Goal: Information Seeking & Learning: Learn about a topic

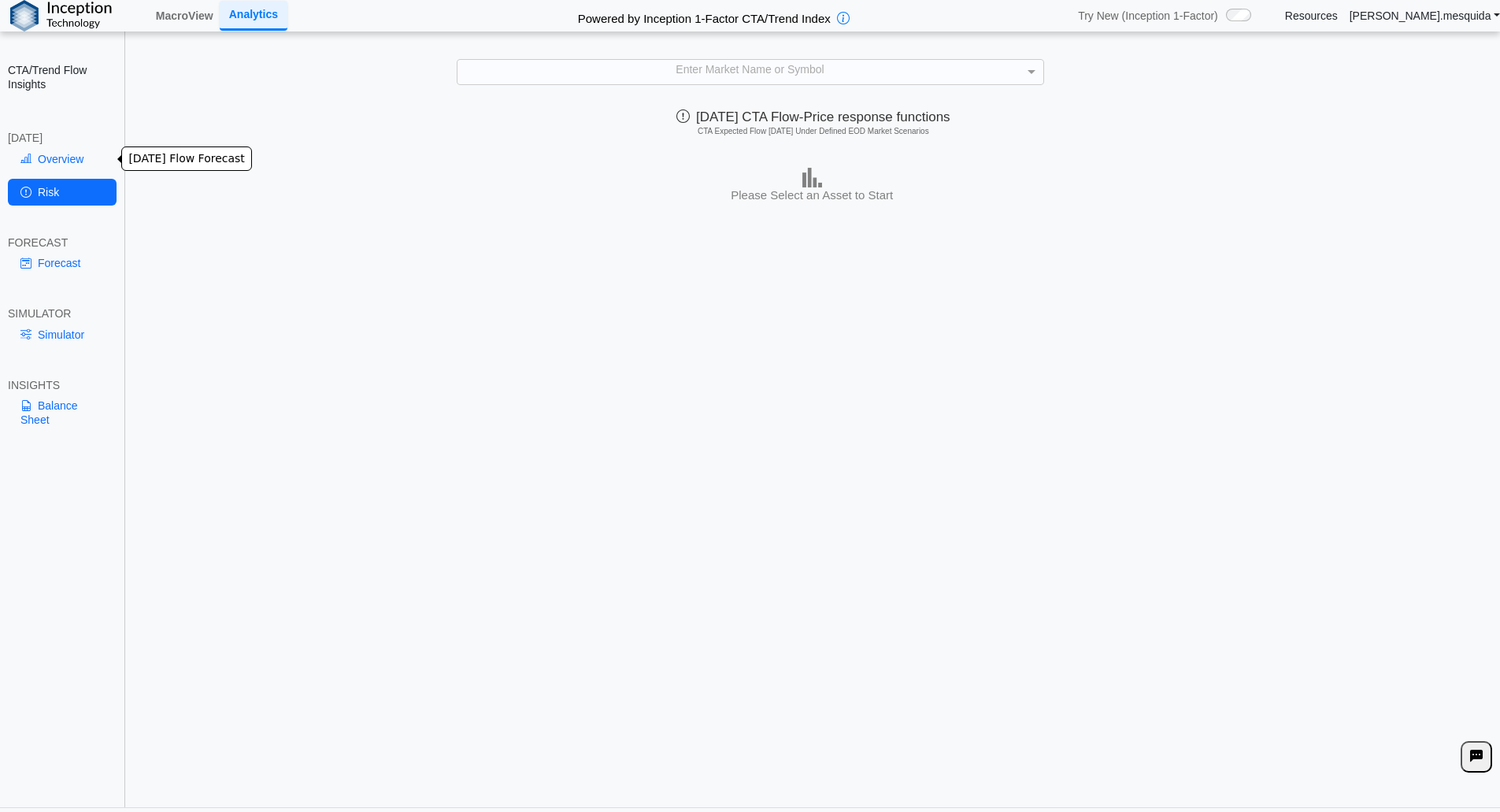
click at [53, 164] on link "Overview" at bounding box center [62, 159] width 108 height 27
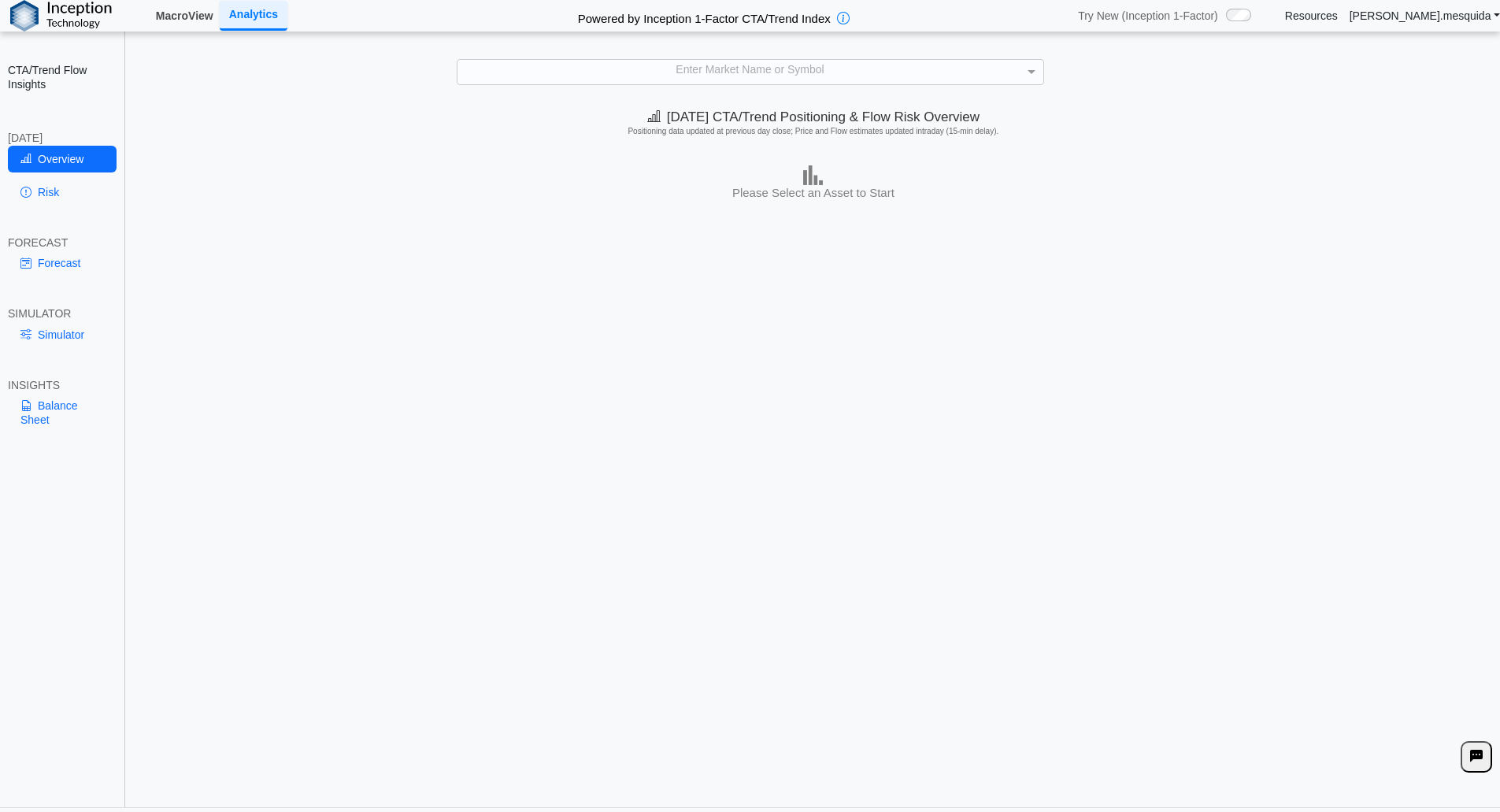
click at [177, 14] on link "MacroView" at bounding box center [185, 16] width 70 height 27
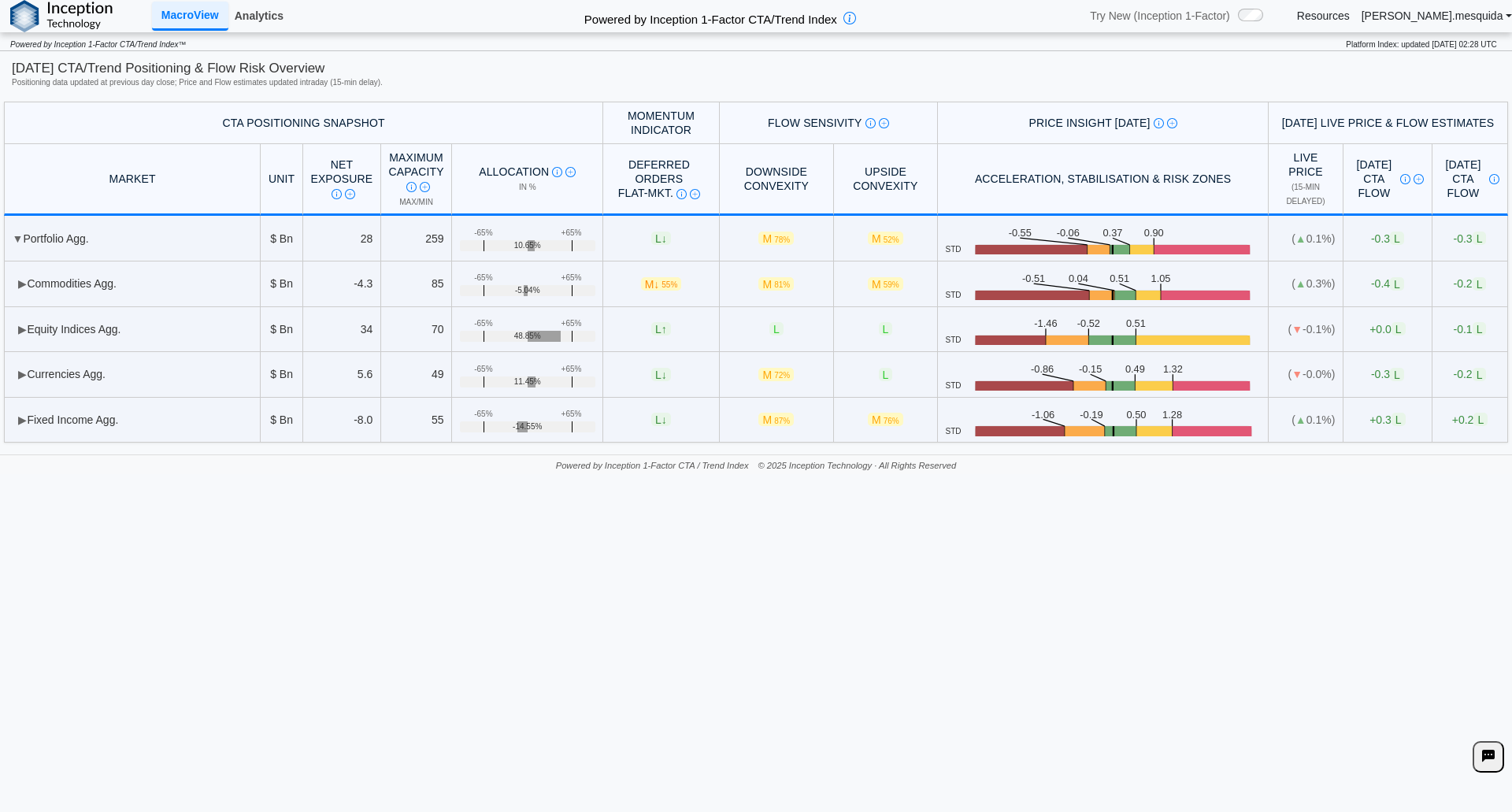
click at [252, 21] on link "Analytics" at bounding box center [259, 16] width 61 height 27
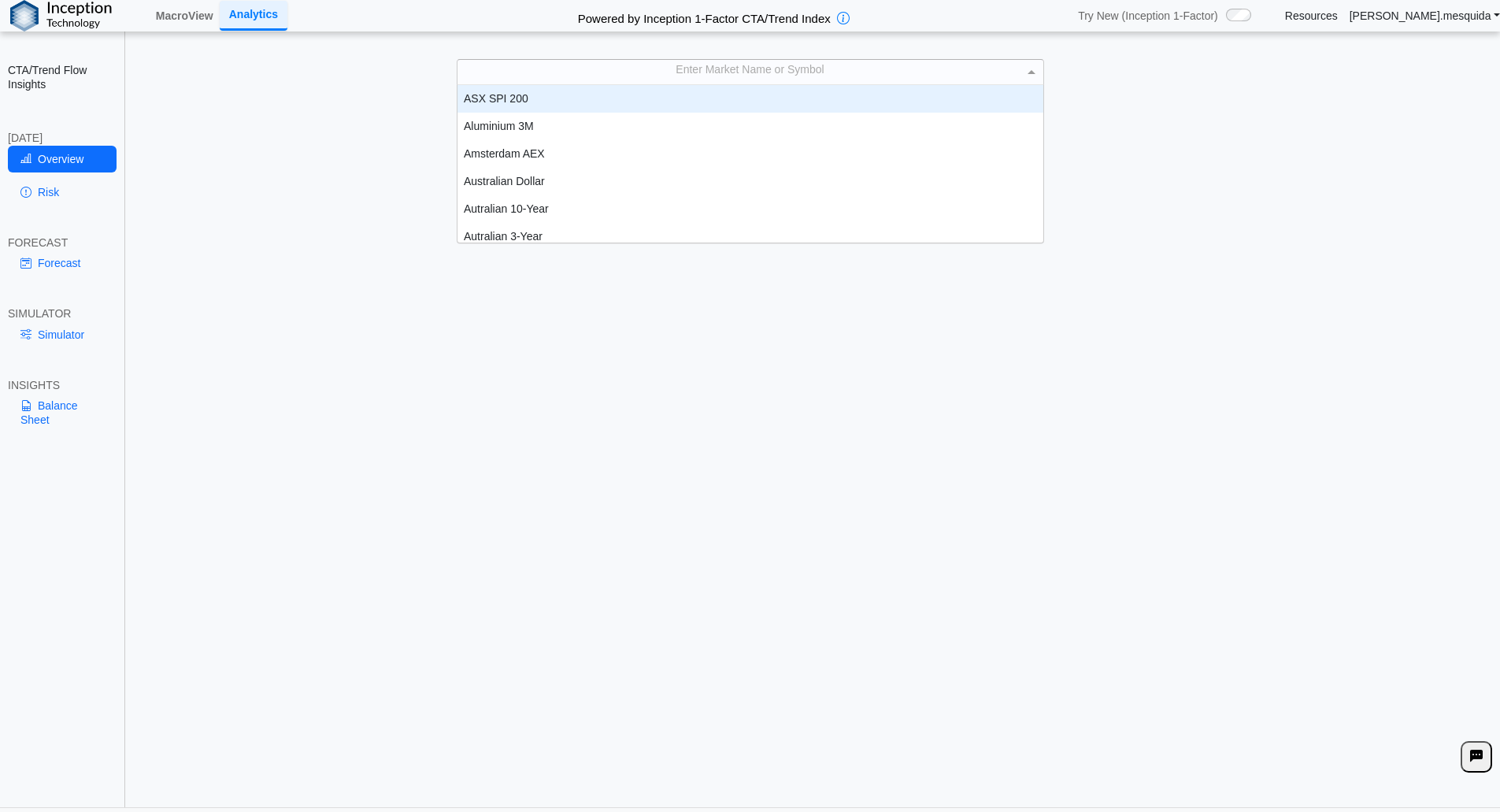
scroll to position [146, 574]
click at [744, 73] on div "Enter Market Name or Symbol" at bounding box center [751, 72] width 586 height 25
type input "*"
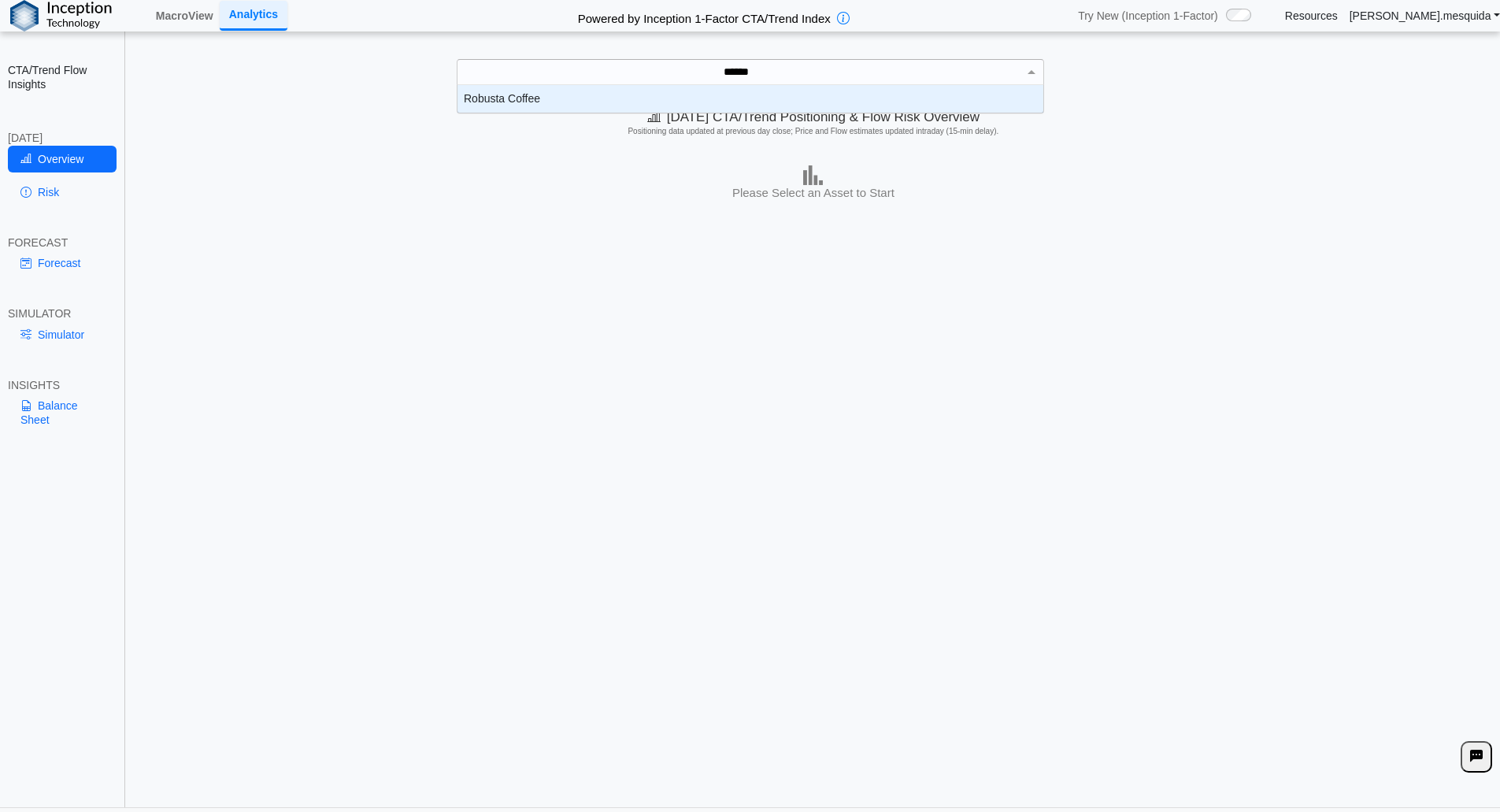
type input "*******"
click at [608, 98] on div "Robusta Coffee" at bounding box center [751, 99] width 586 height 28
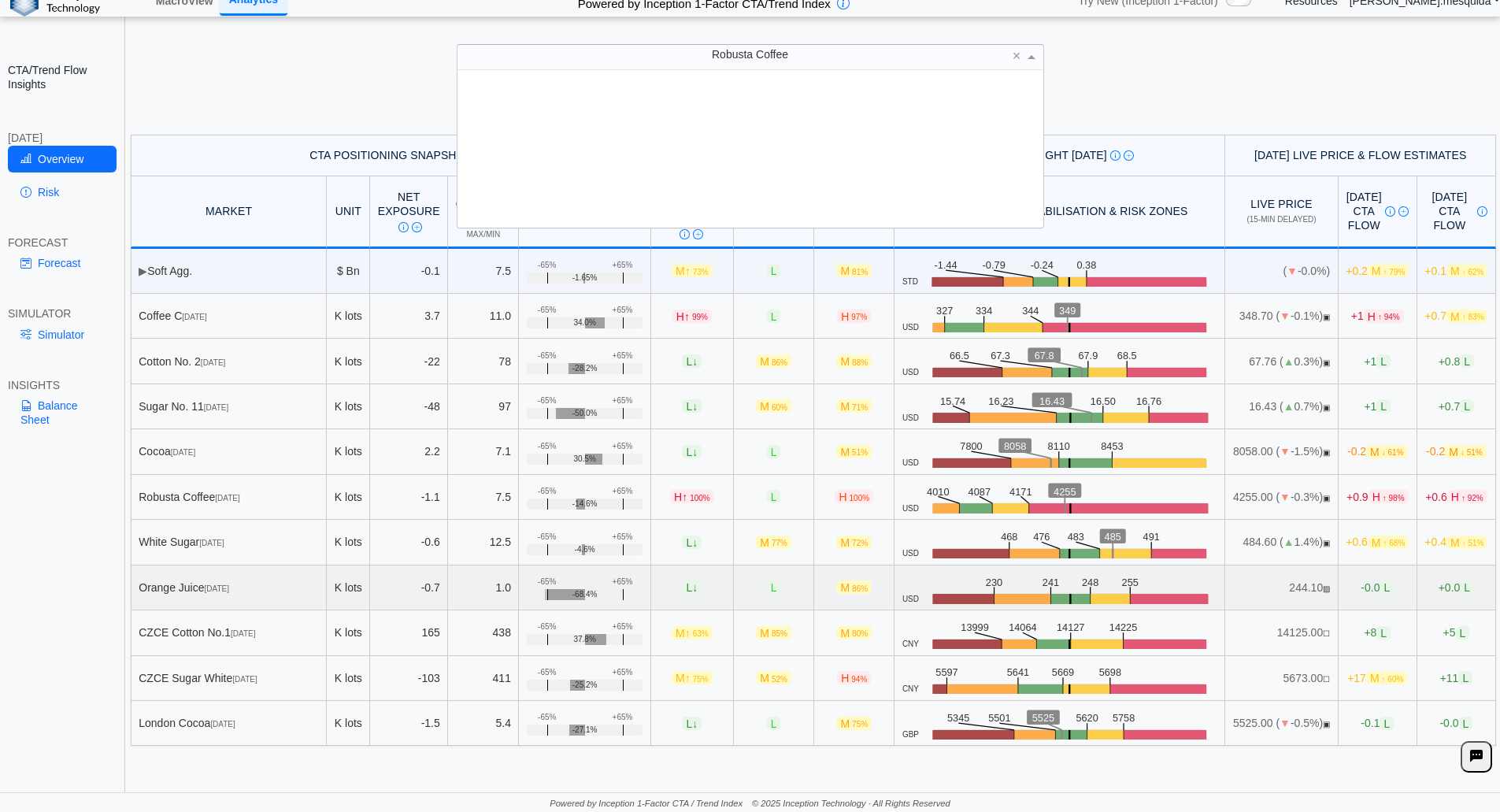
scroll to position [146, 574]
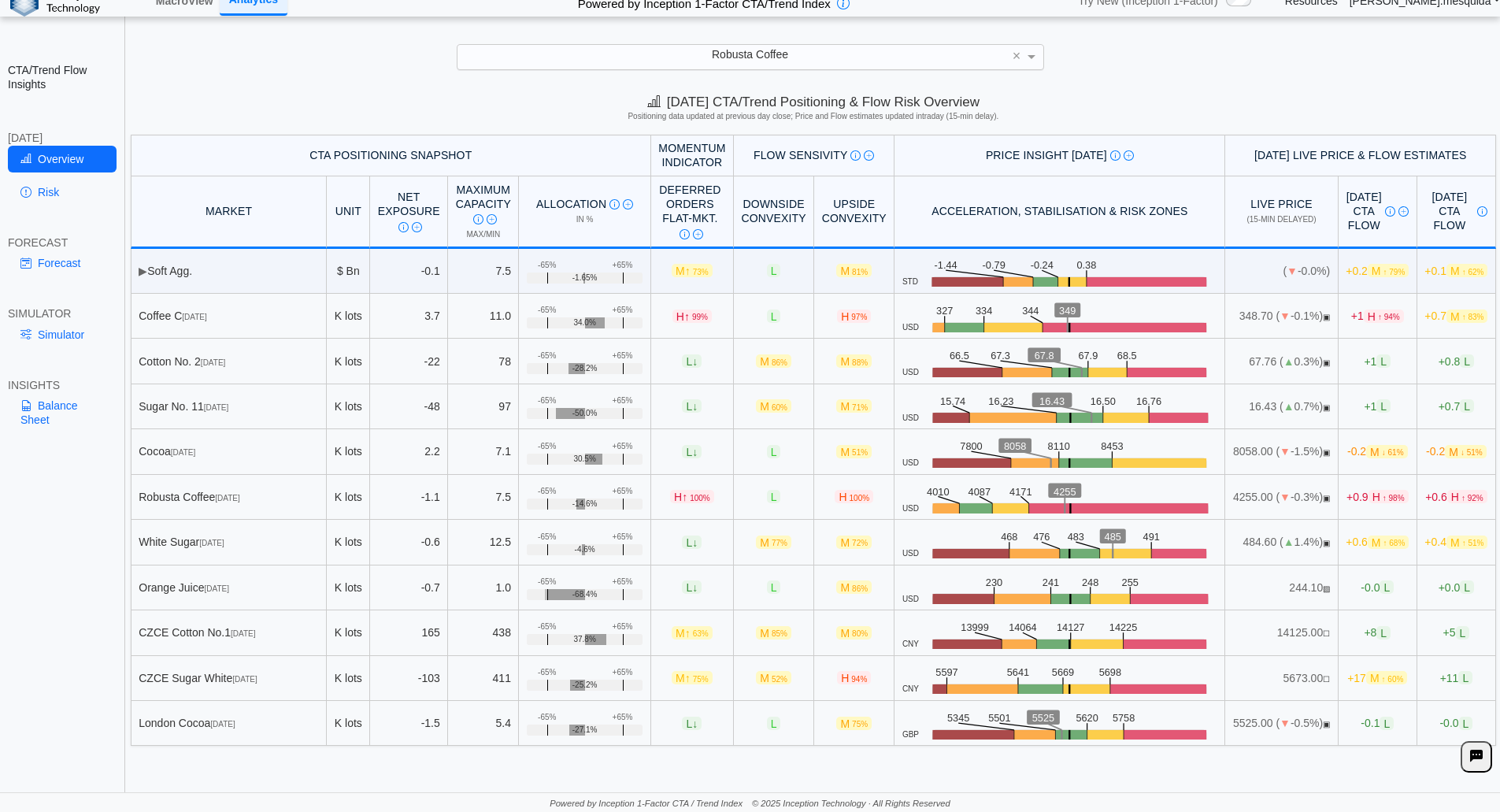
click at [1133, 85] on div "**********" at bounding box center [750, 398] width 1500 height 826
click at [1398, 212] on img at bounding box center [1403, 211] width 10 height 10
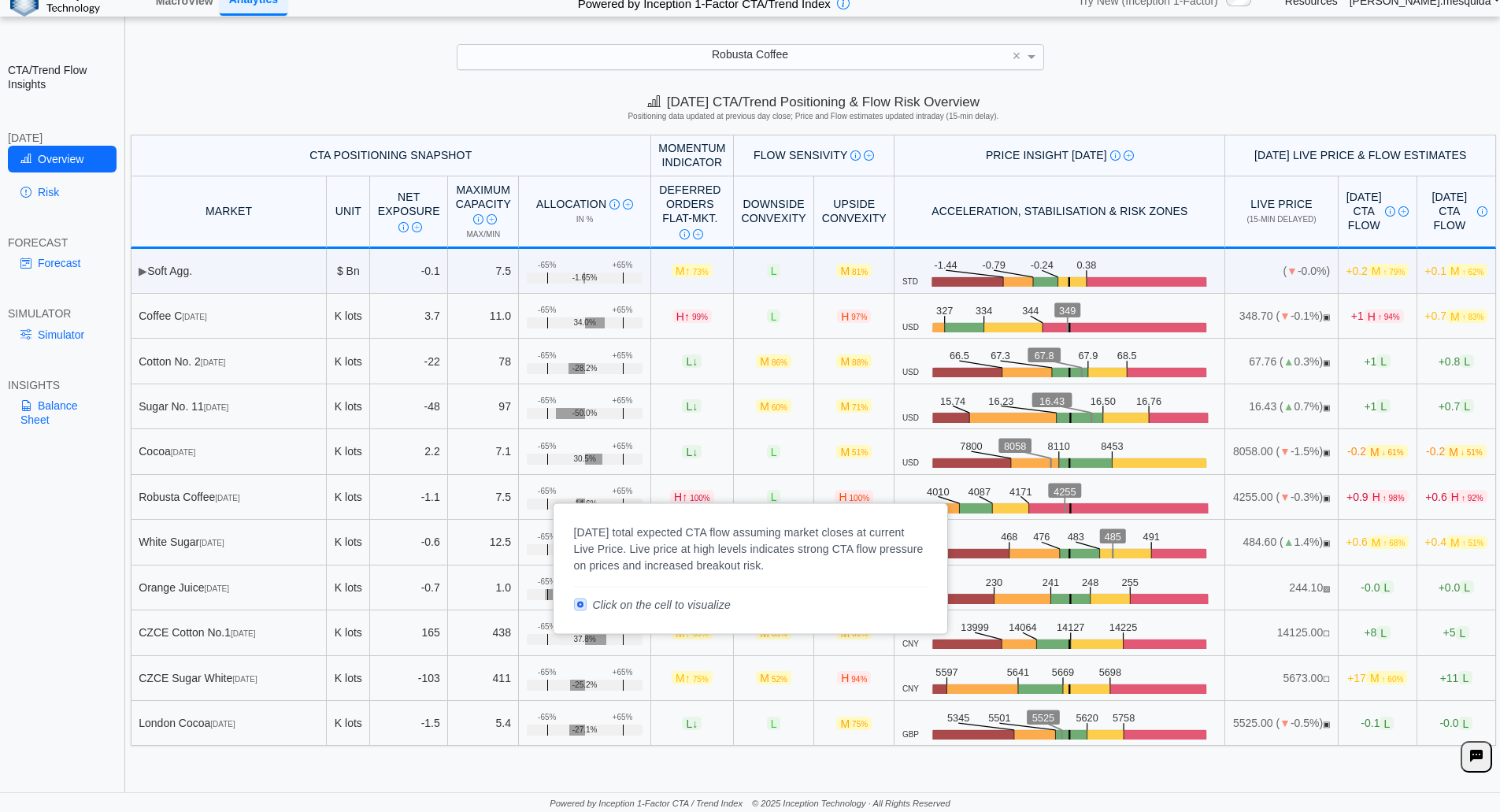
click at [1385, 214] on img at bounding box center [1390, 211] width 10 height 10
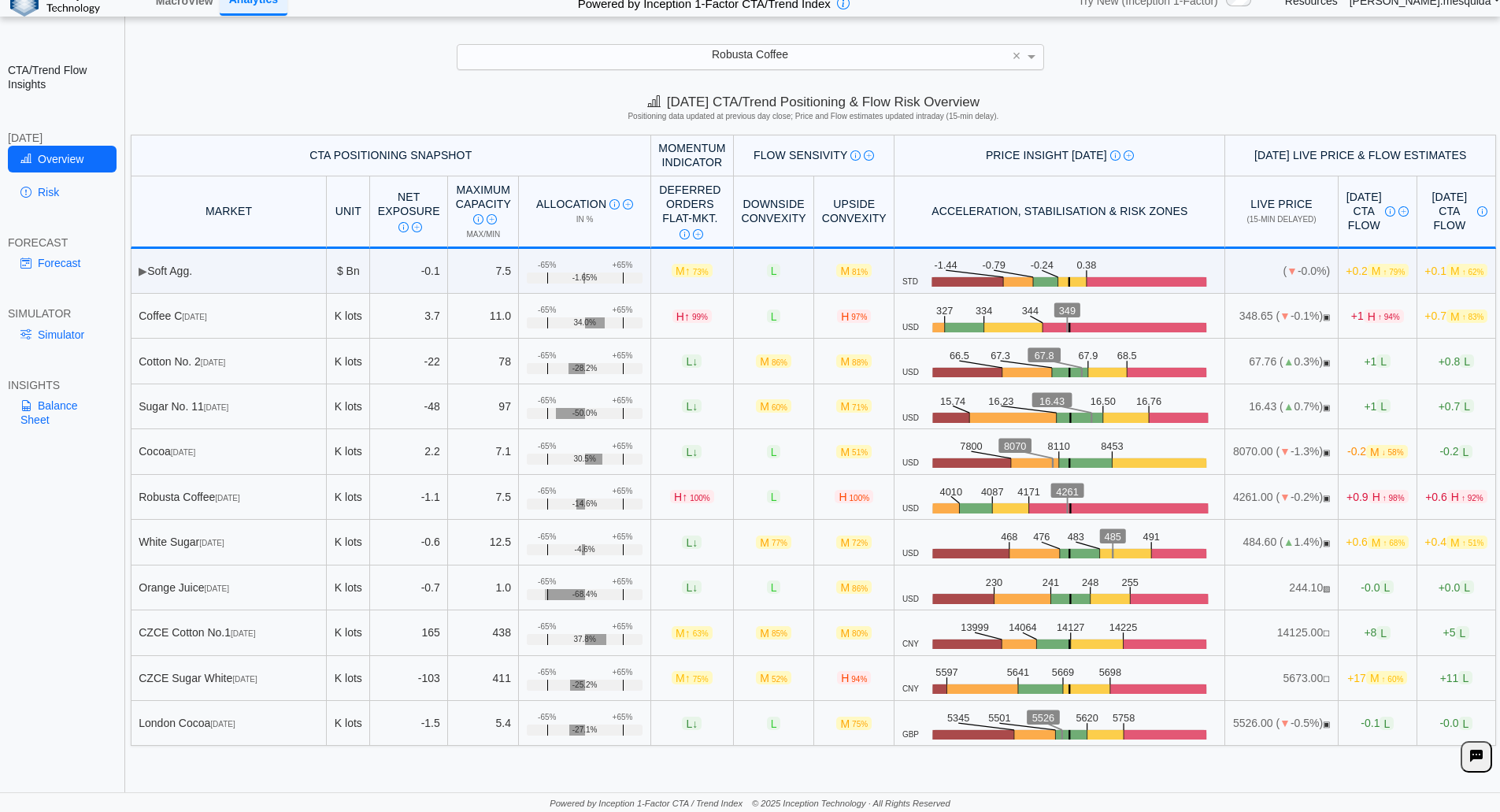
click at [1453, 98] on div "[DATE] CTA/Trend Positioning & Flow Risk Overview Positioning data updated at p…" at bounding box center [813, 110] width 1373 height 48
click at [60, 257] on link "Forecast" at bounding box center [62, 264] width 108 height 27
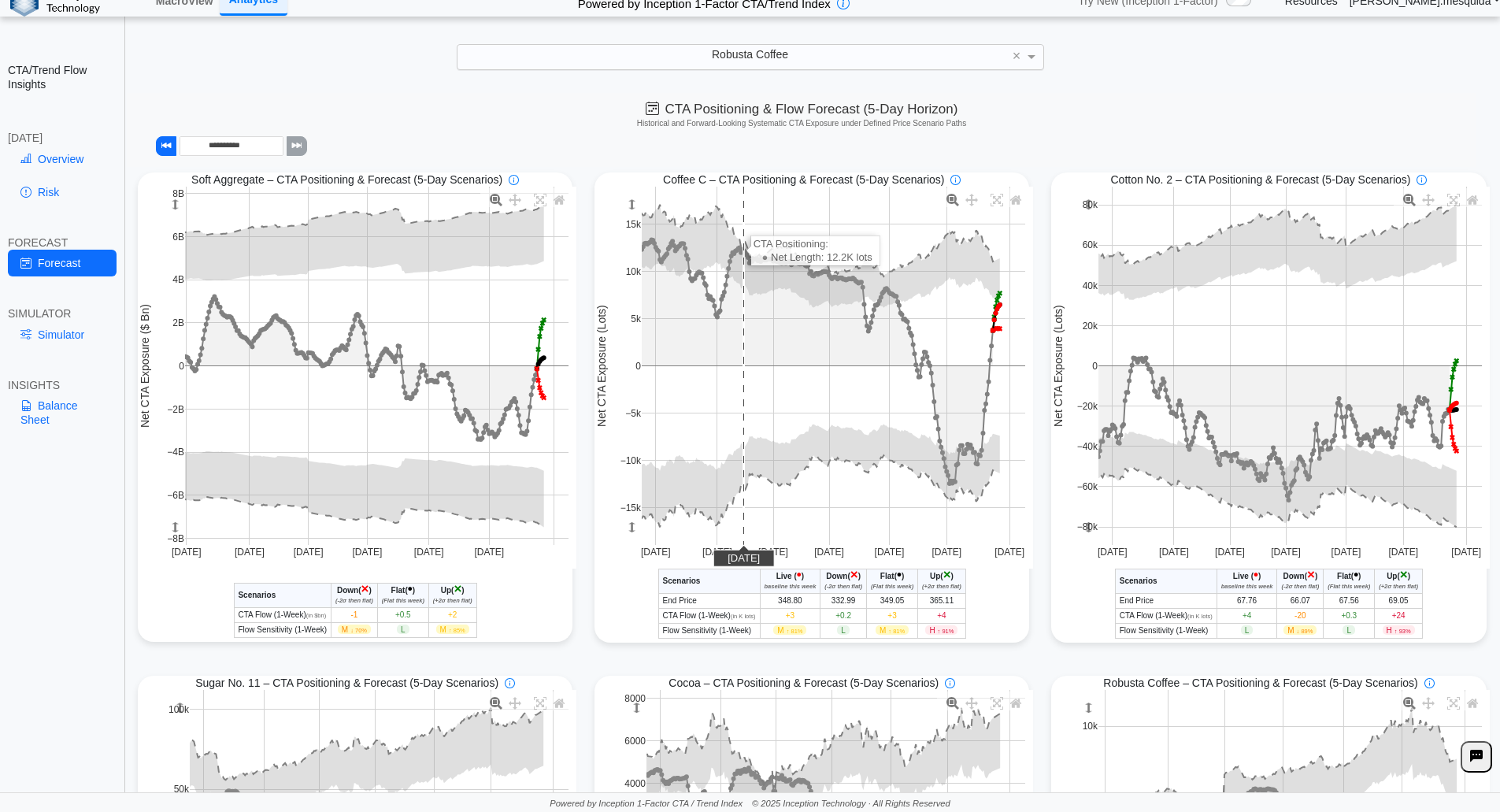
click at [37, 189] on link "Risk" at bounding box center [62, 193] width 108 height 27
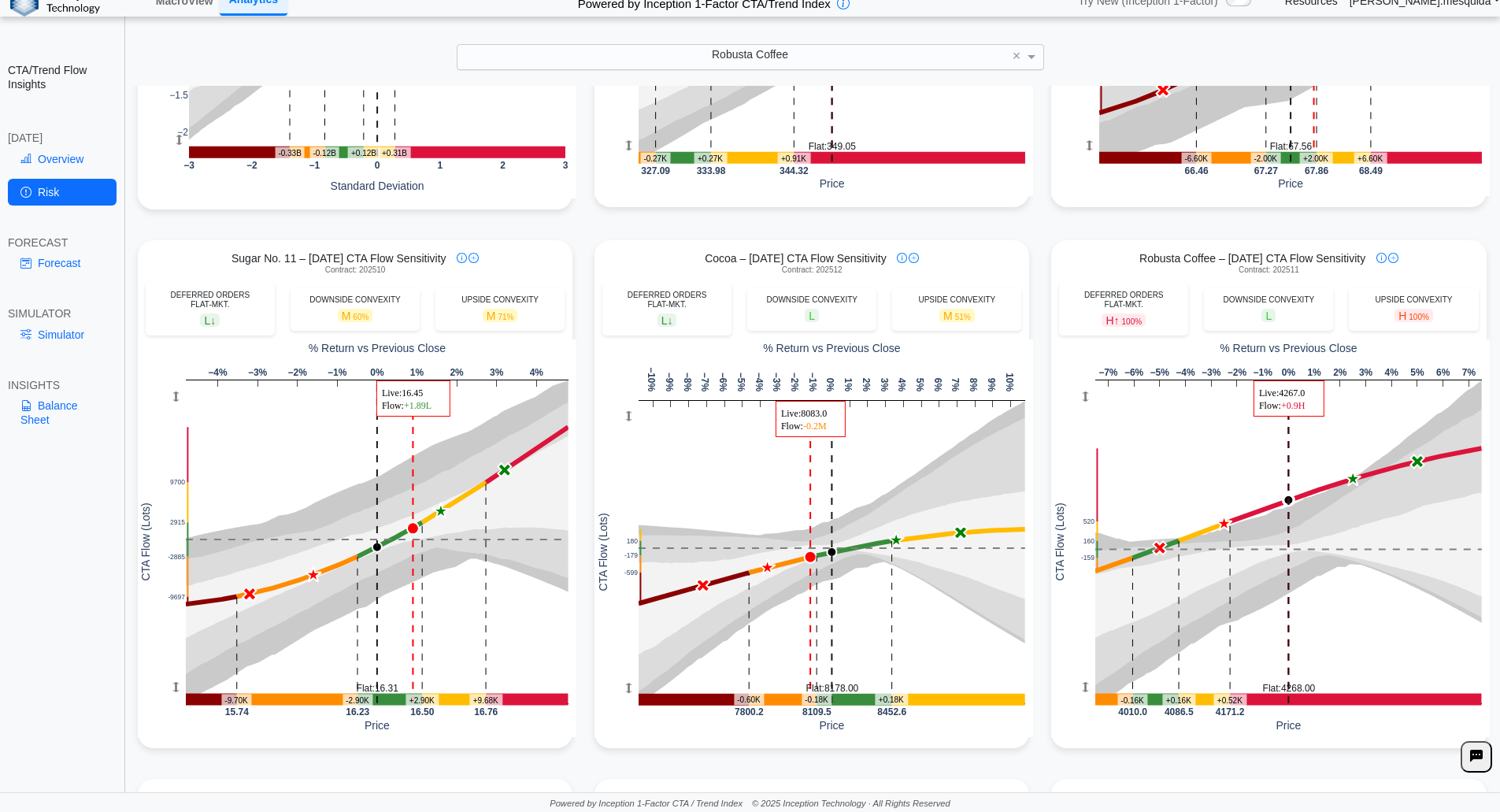
scroll to position [494, 0]
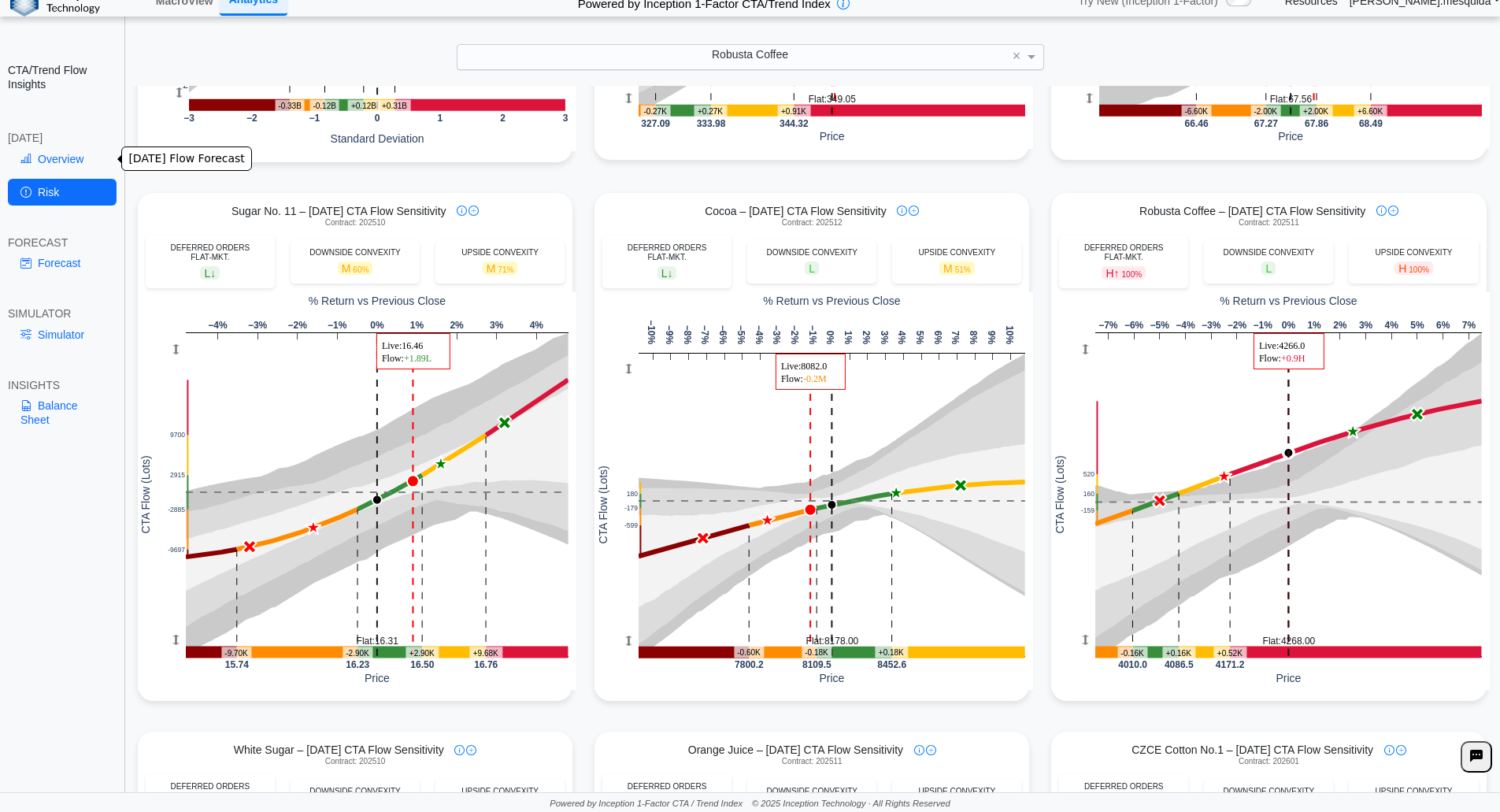
click at [66, 154] on link "Overview" at bounding box center [62, 159] width 108 height 27
click at [53, 159] on link "Overview" at bounding box center [62, 159] width 108 height 27
click at [55, 161] on link "Overview" at bounding box center [62, 159] width 108 height 27
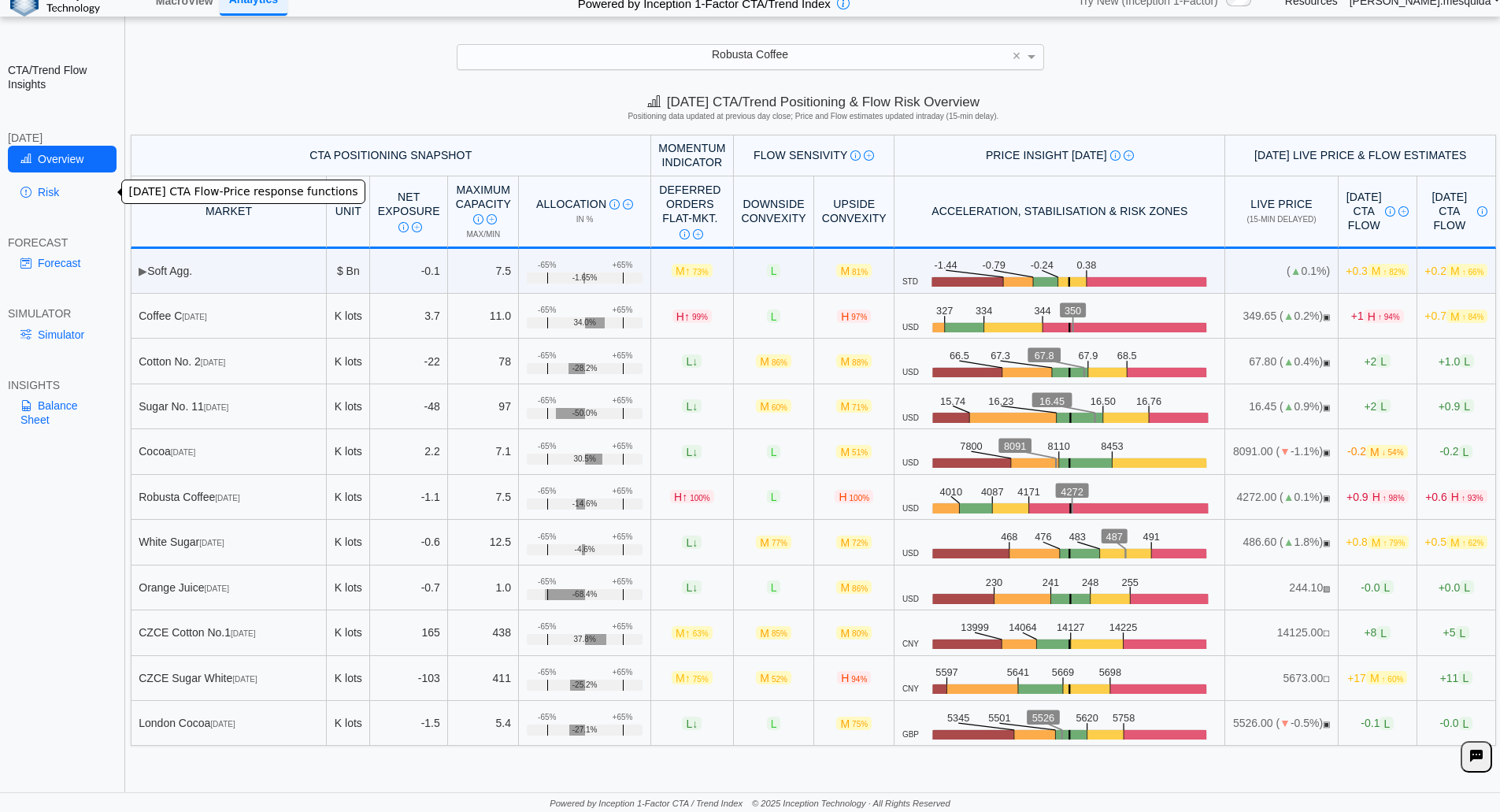
click at [45, 193] on link "Risk" at bounding box center [62, 193] width 108 height 27
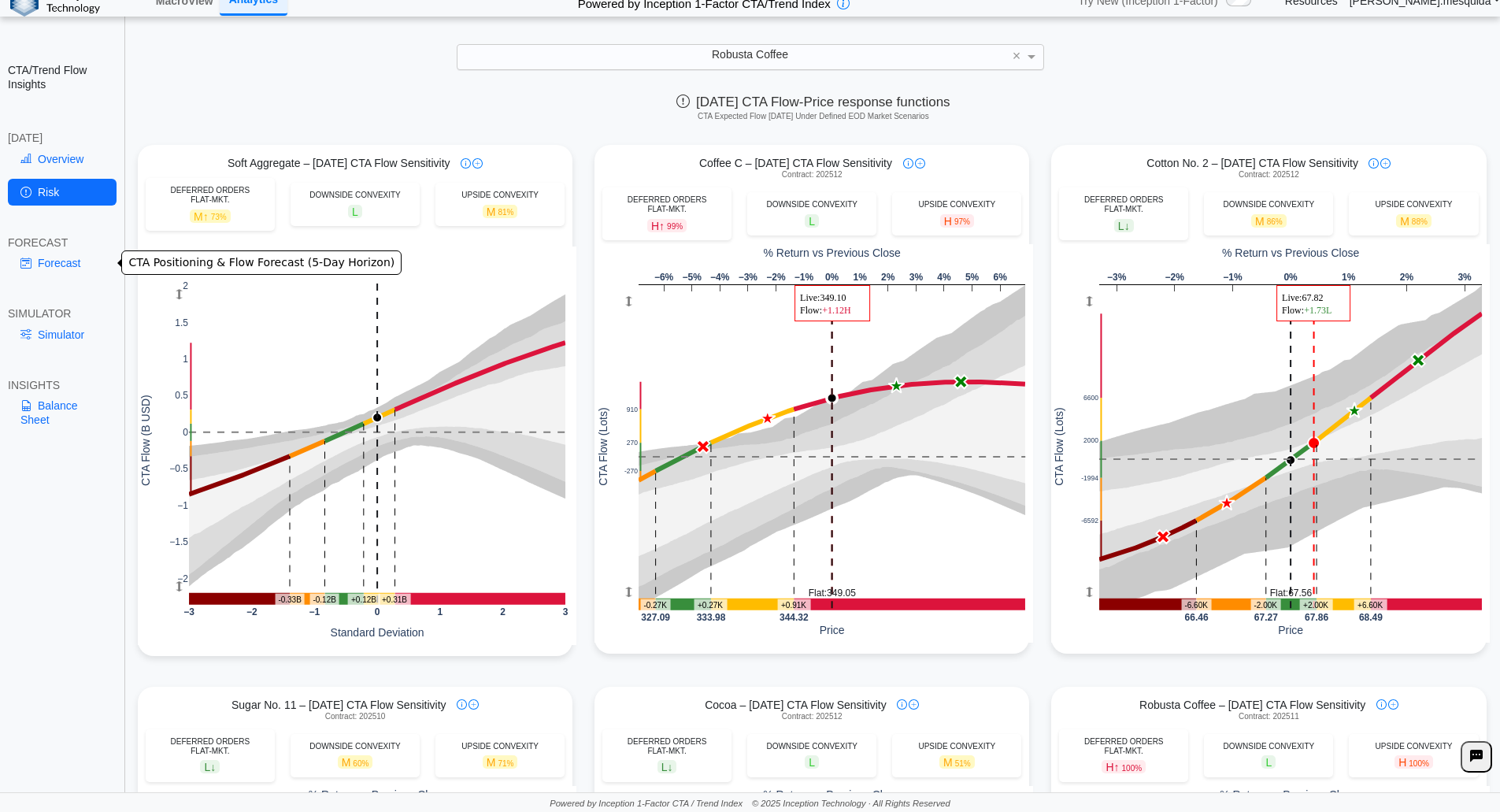
click at [48, 256] on link "Forecast" at bounding box center [62, 264] width 108 height 27
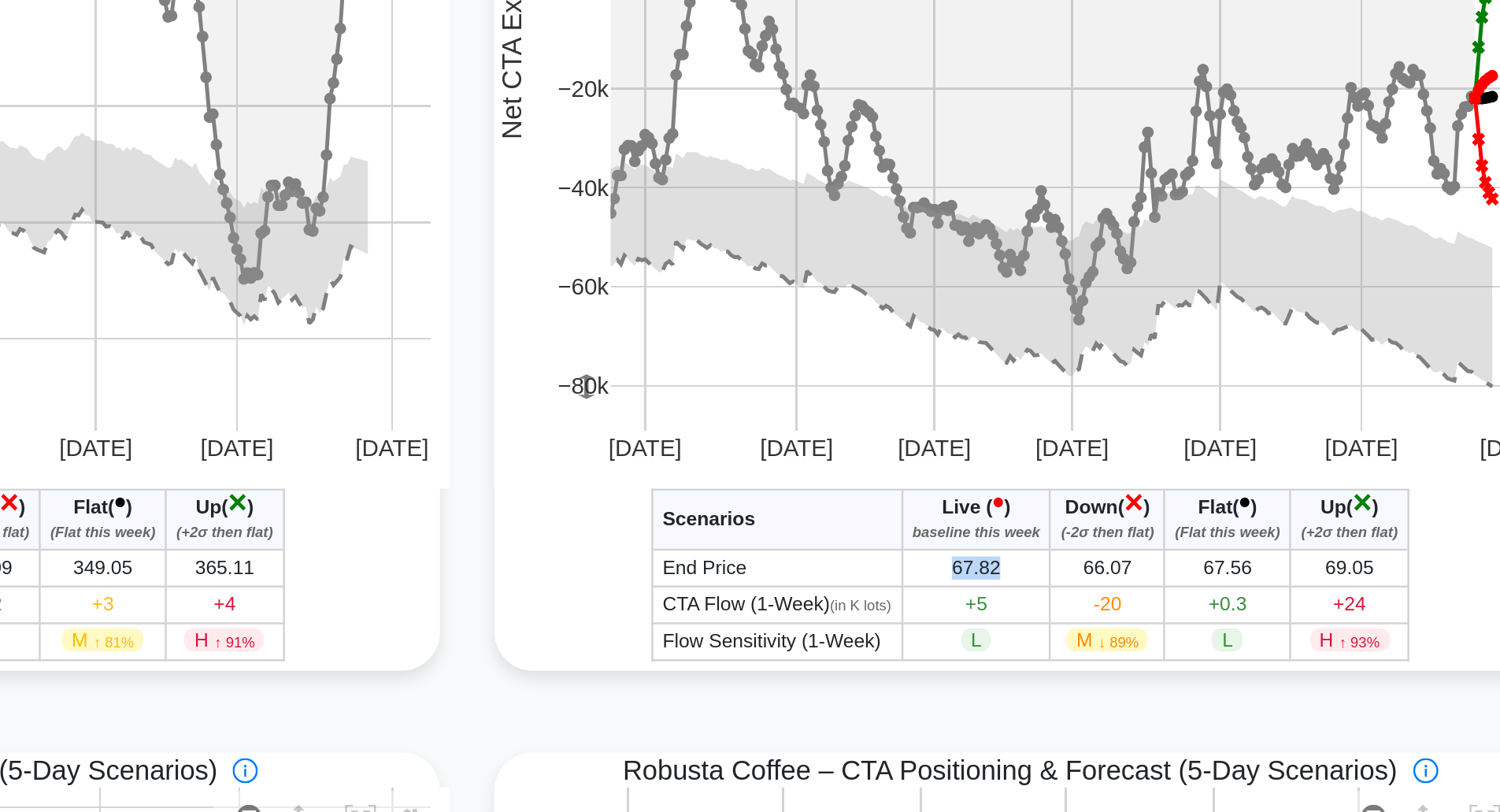
drag, startPoint x: 1250, startPoint y: 604, endPoint x: 1230, endPoint y: 602, distance: 20.1
click at [1230, 602] on td "67.82" at bounding box center [1247, 600] width 61 height 15
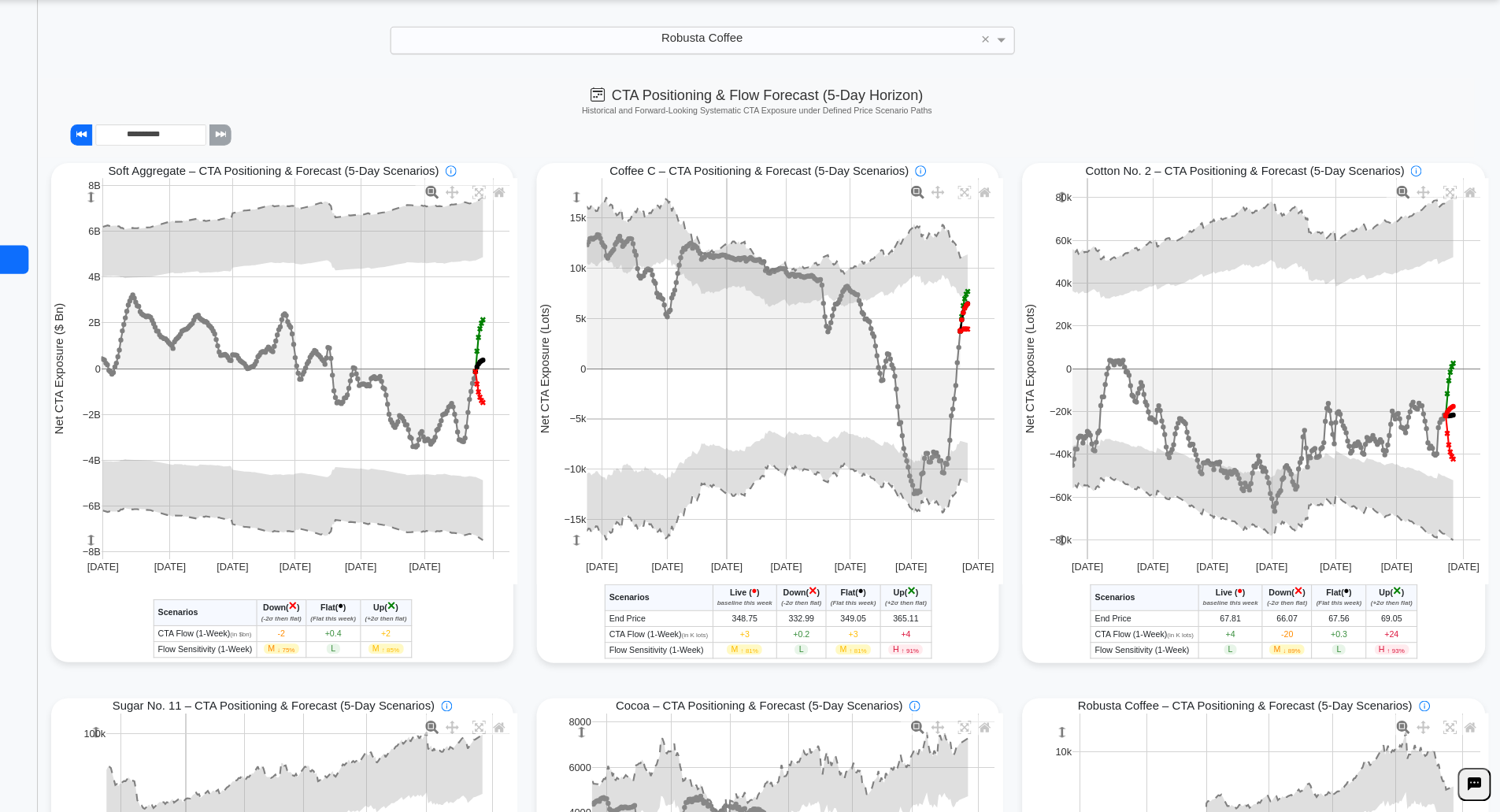
scroll to position [15, 0]
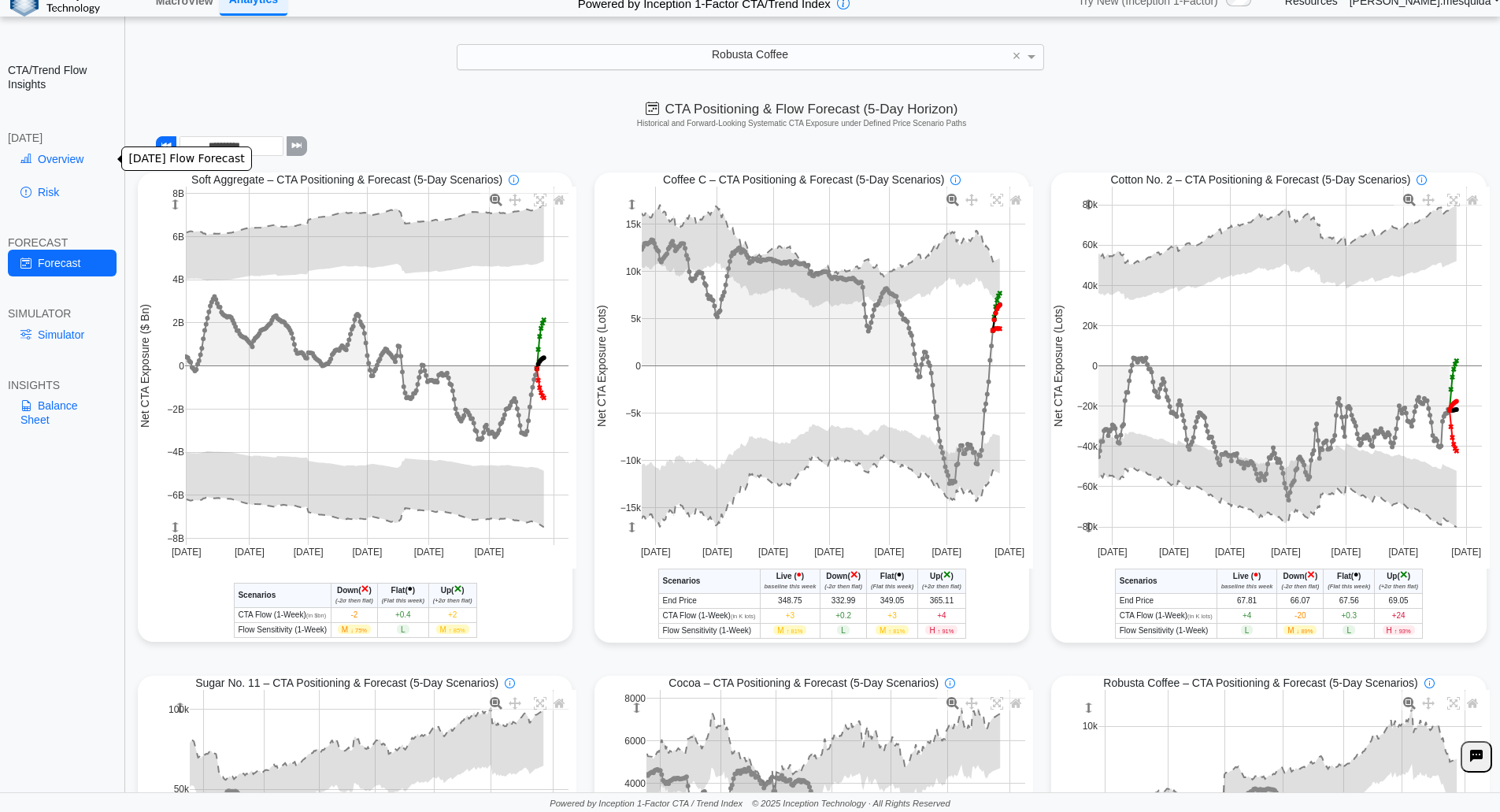
click at [70, 169] on link "Overview" at bounding box center [62, 159] width 108 height 27
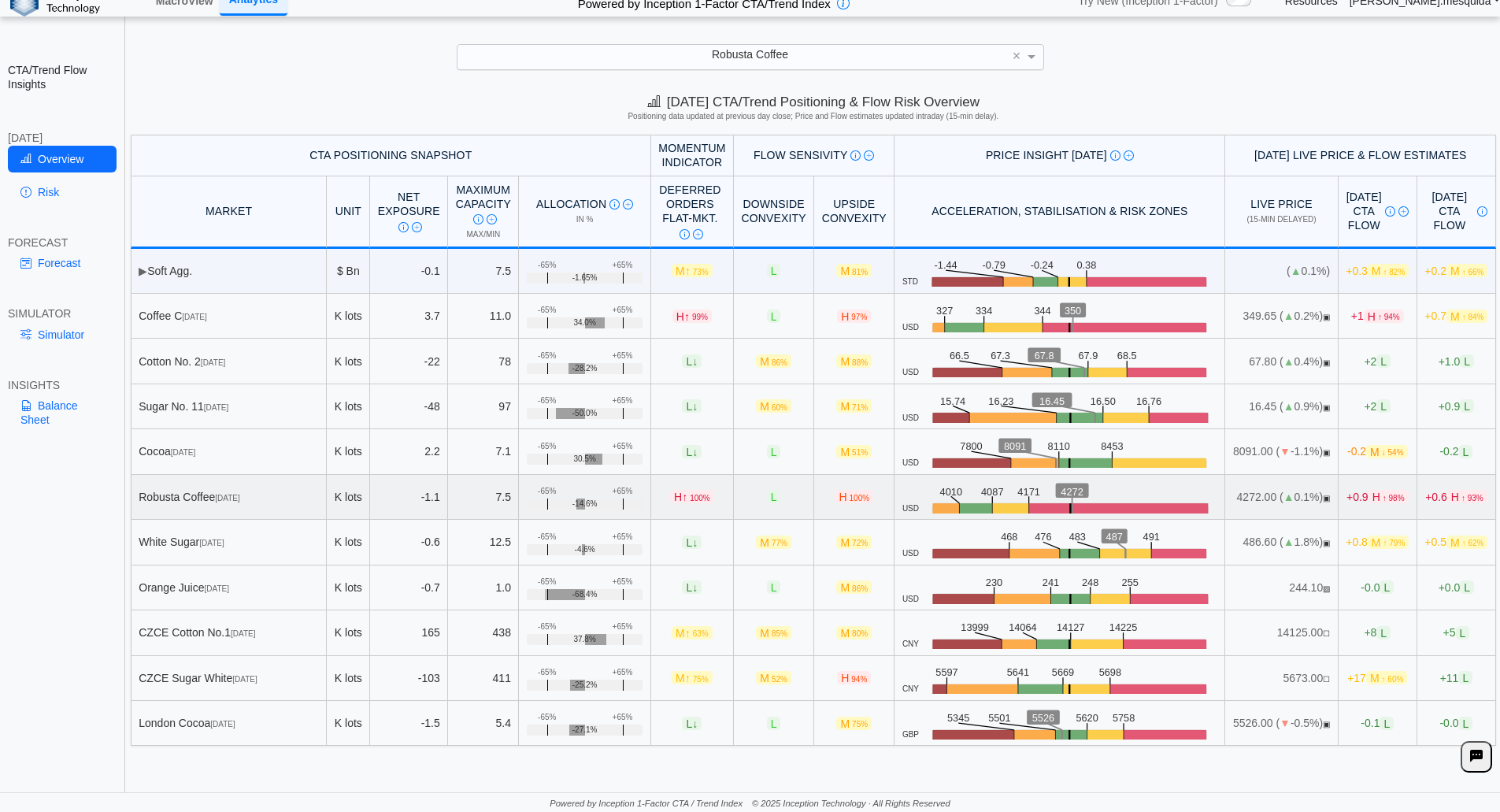
scroll to position [0, 0]
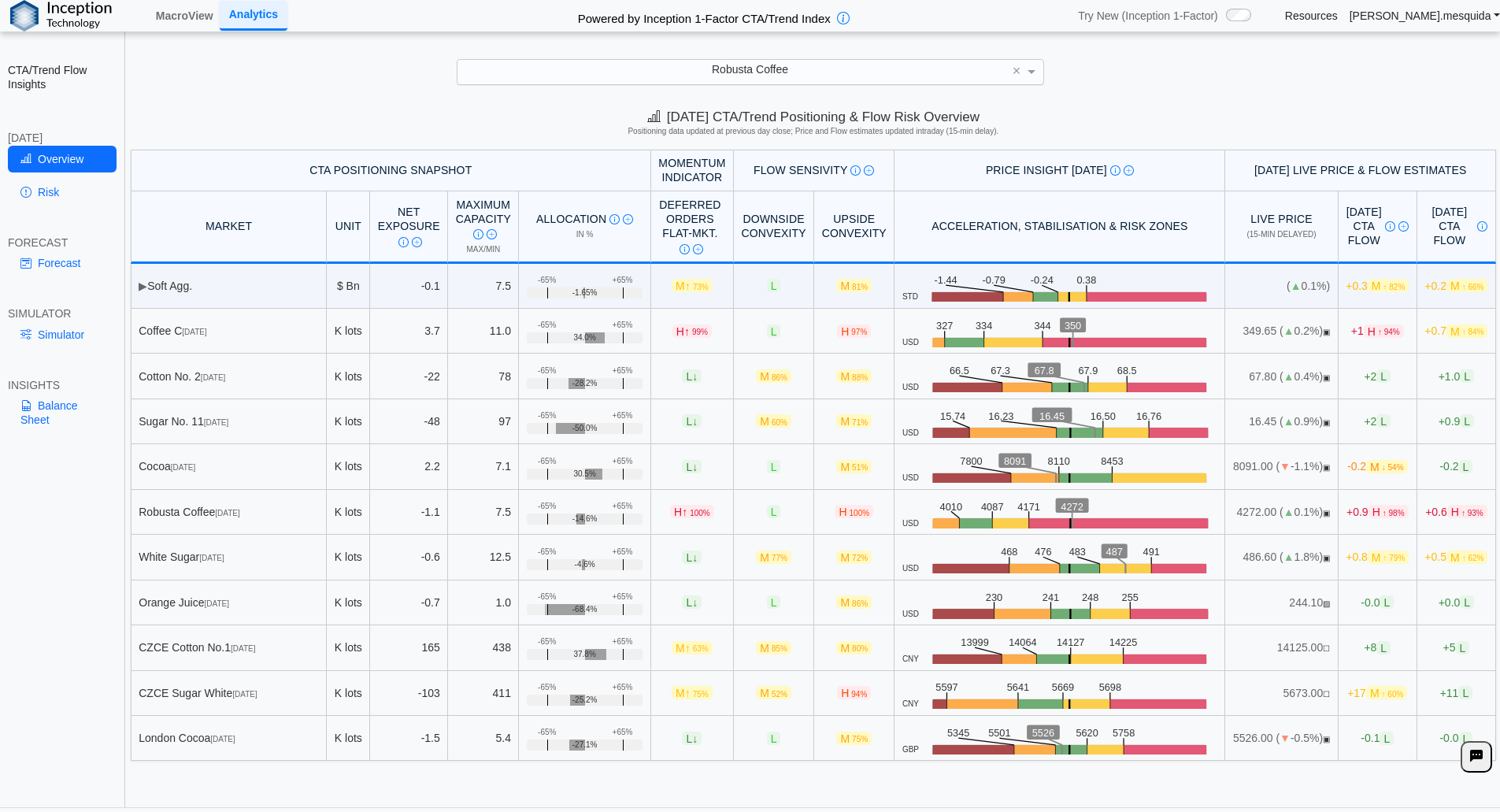
click at [1229, 87] on div "**********" at bounding box center [750, 413] width 1500 height 826
click at [1477, 17] on link "[PERSON_NAME].mesquida" at bounding box center [1424, 16] width 150 height 14
click at [1476, 12] on link "[PERSON_NAME].mesquida" at bounding box center [1424, 16] width 150 height 14
click at [1370, 6] on div "Try New (Inception 1-Factor) /1-factor-analytics /scenario Resources [PERSON_NA…" at bounding box center [1281, 16] width 438 height 29
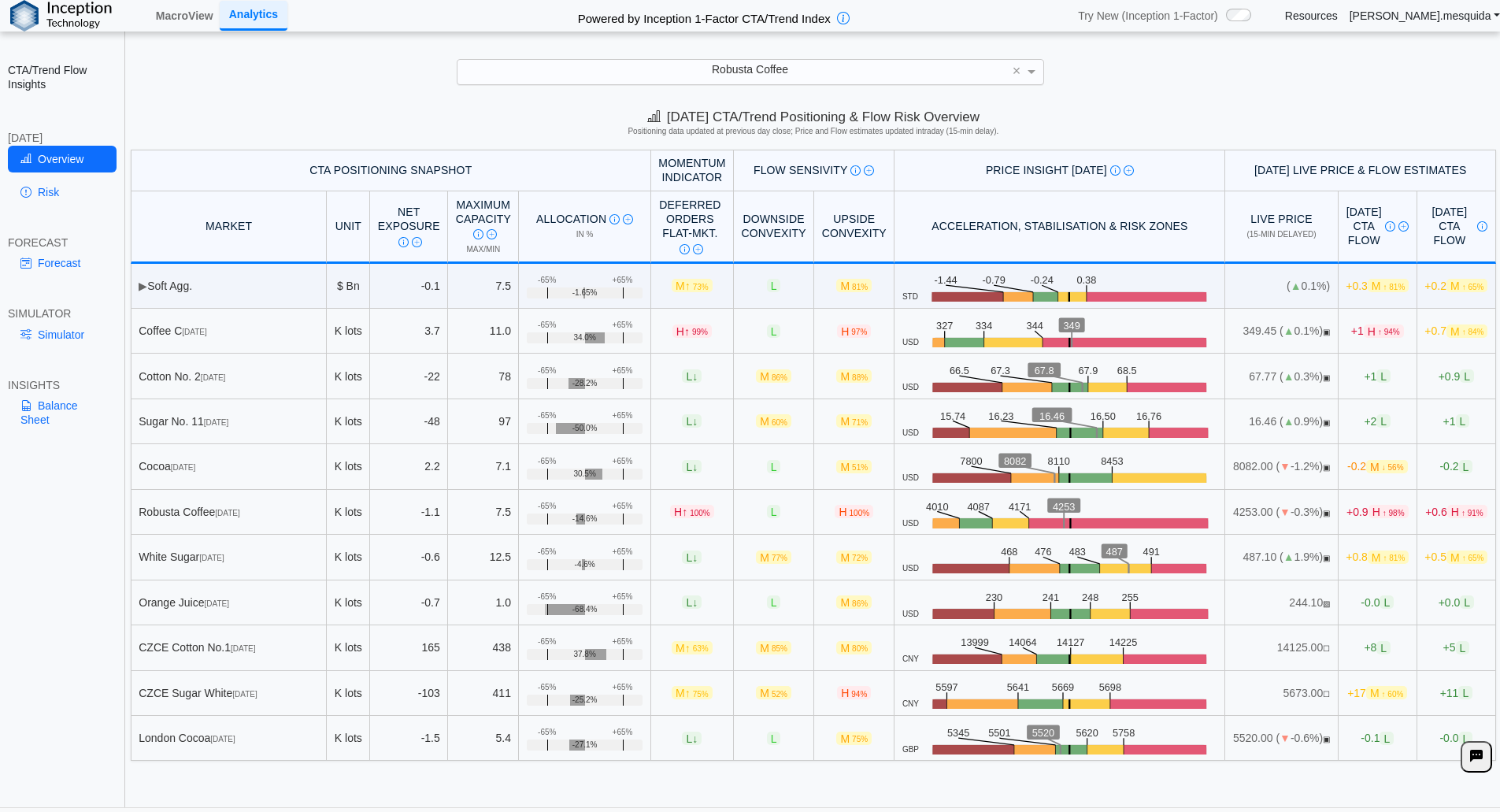
click at [1338, 16] on link "Resources" at bounding box center [1311, 16] width 53 height 14
click at [1464, 21] on link "[PERSON_NAME].mesquida" at bounding box center [1424, 16] width 150 height 14
click at [1451, 132] on h5 "Positioning data updated at previous day close; Price and Flow estimates update…" at bounding box center [813, 131] width 1360 height 10
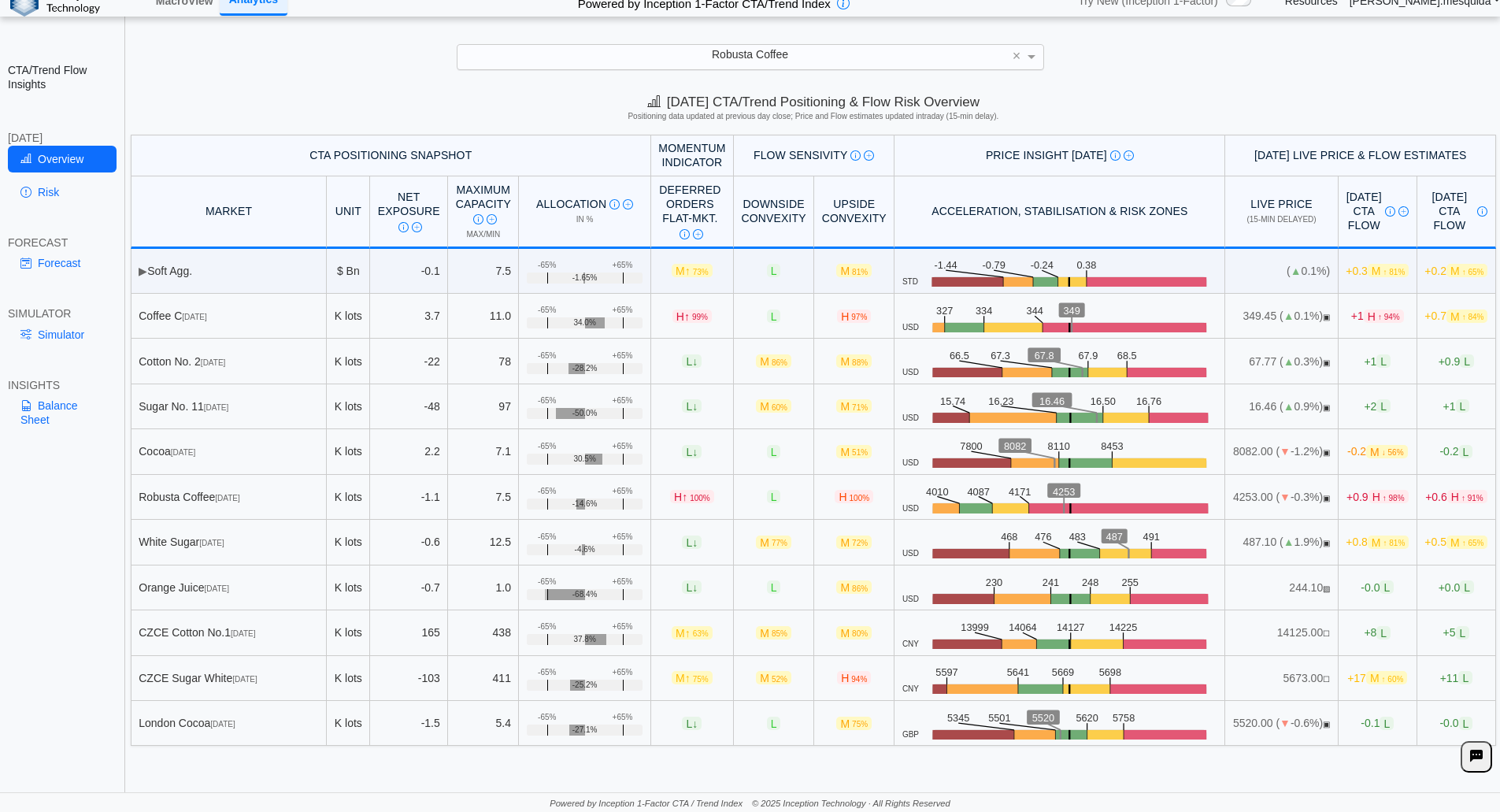
click at [1299, 76] on div "**********" at bounding box center [750, 398] width 1500 height 826
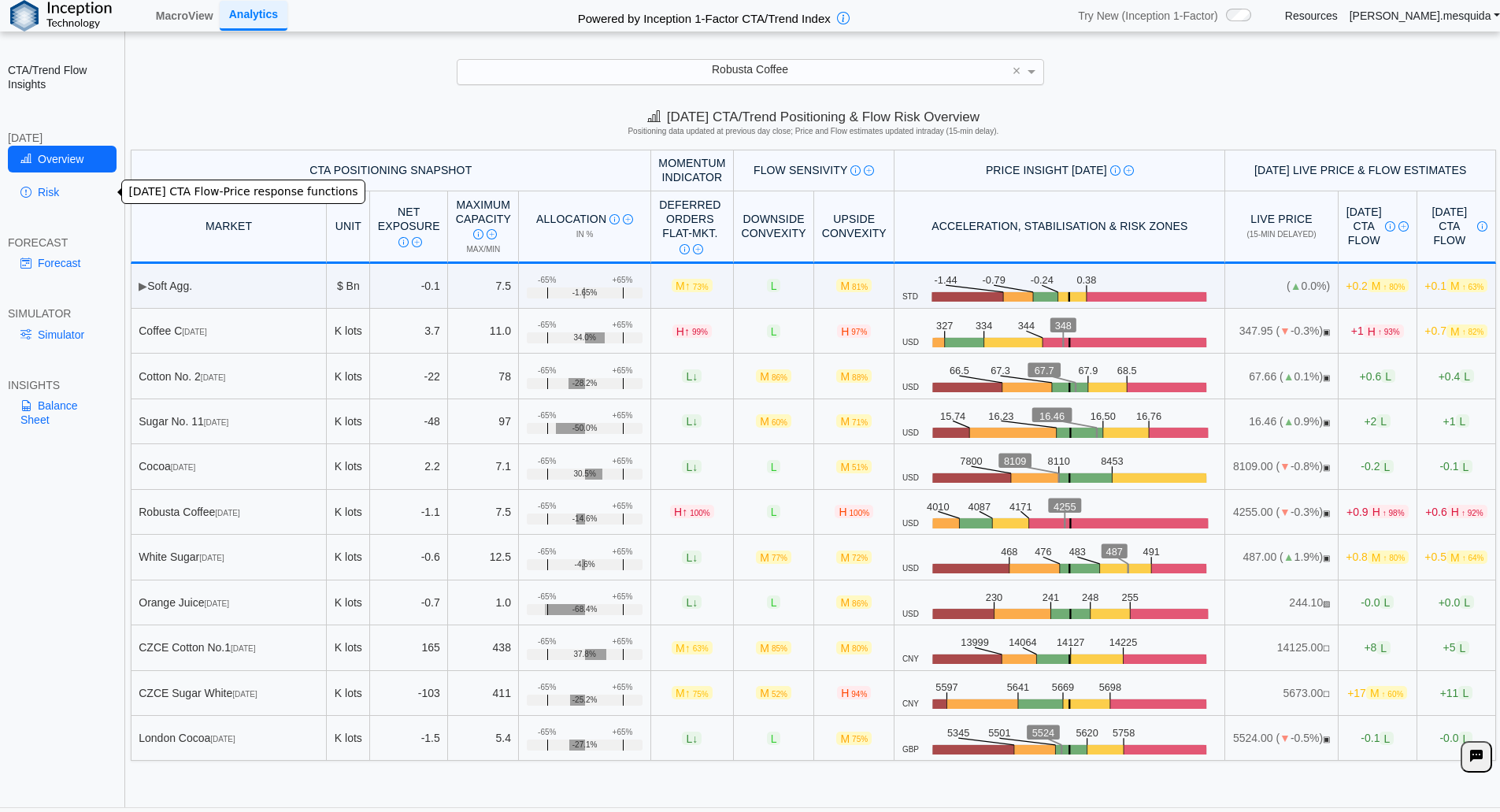
click at [53, 192] on link "Risk" at bounding box center [62, 193] width 108 height 27
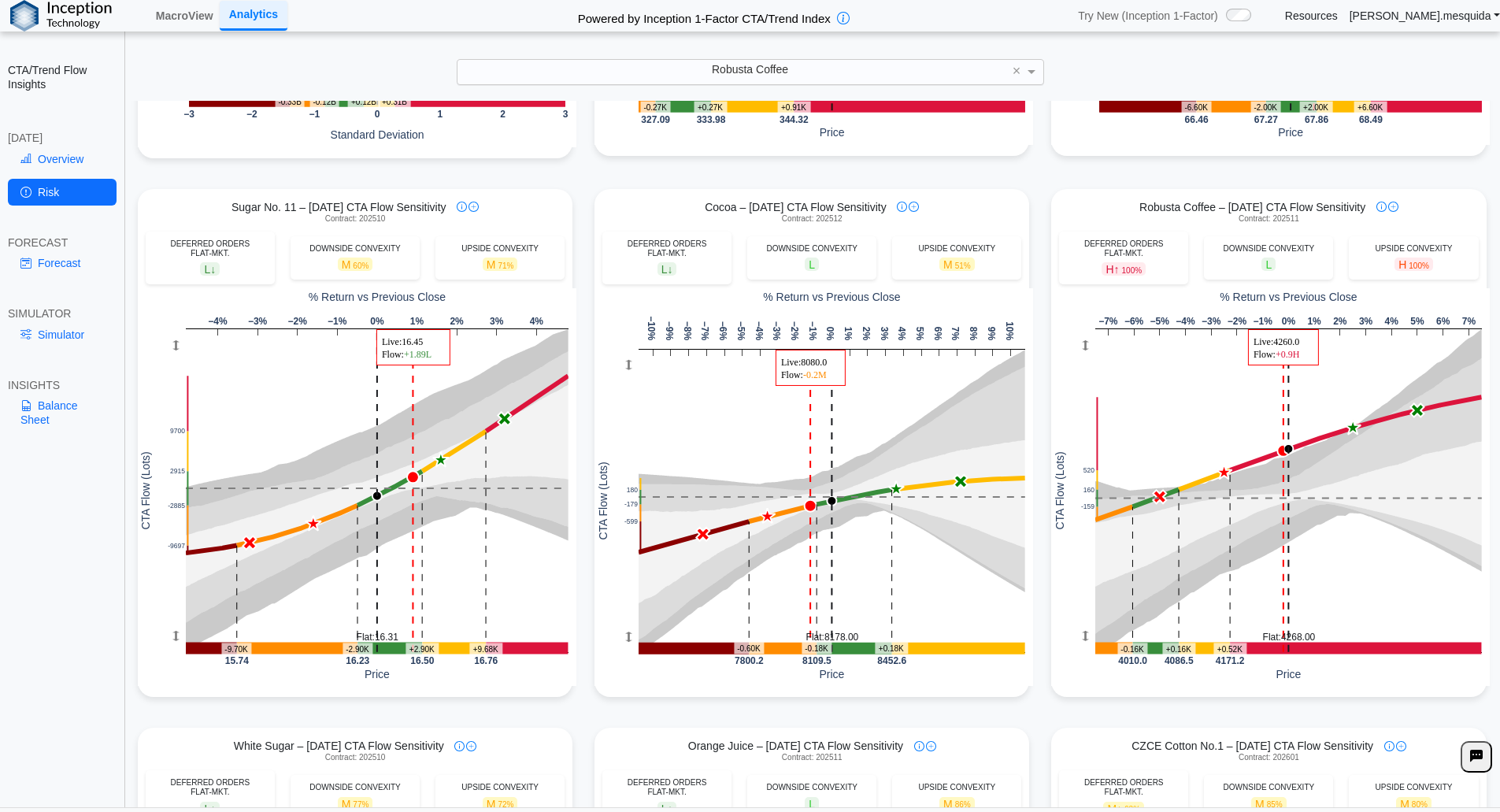
scroll to position [513, 0]
